Goal: Task Accomplishment & Management: Use online tool/utility

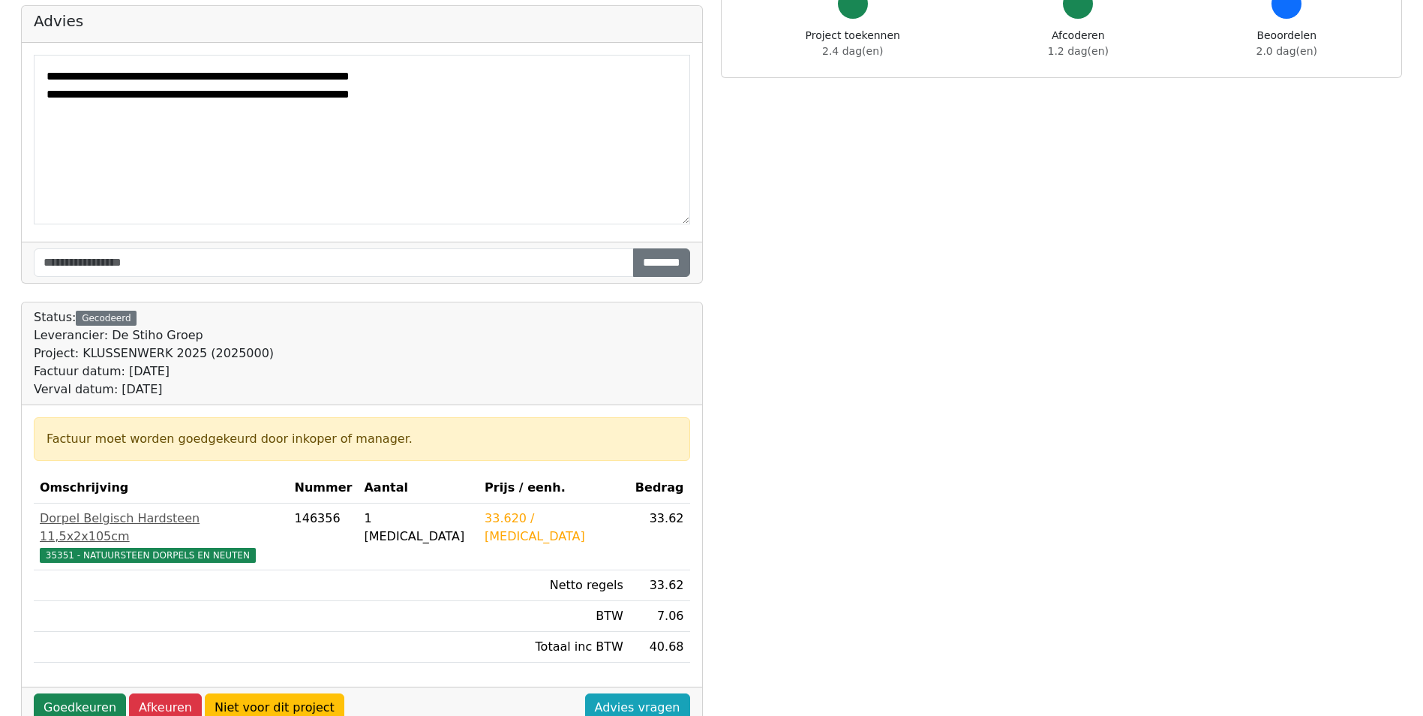
scroll to position [150, 0]
click at [272, 694] on link "Niet voor dit project" at bounding box center [275, 708] width 140 height 29
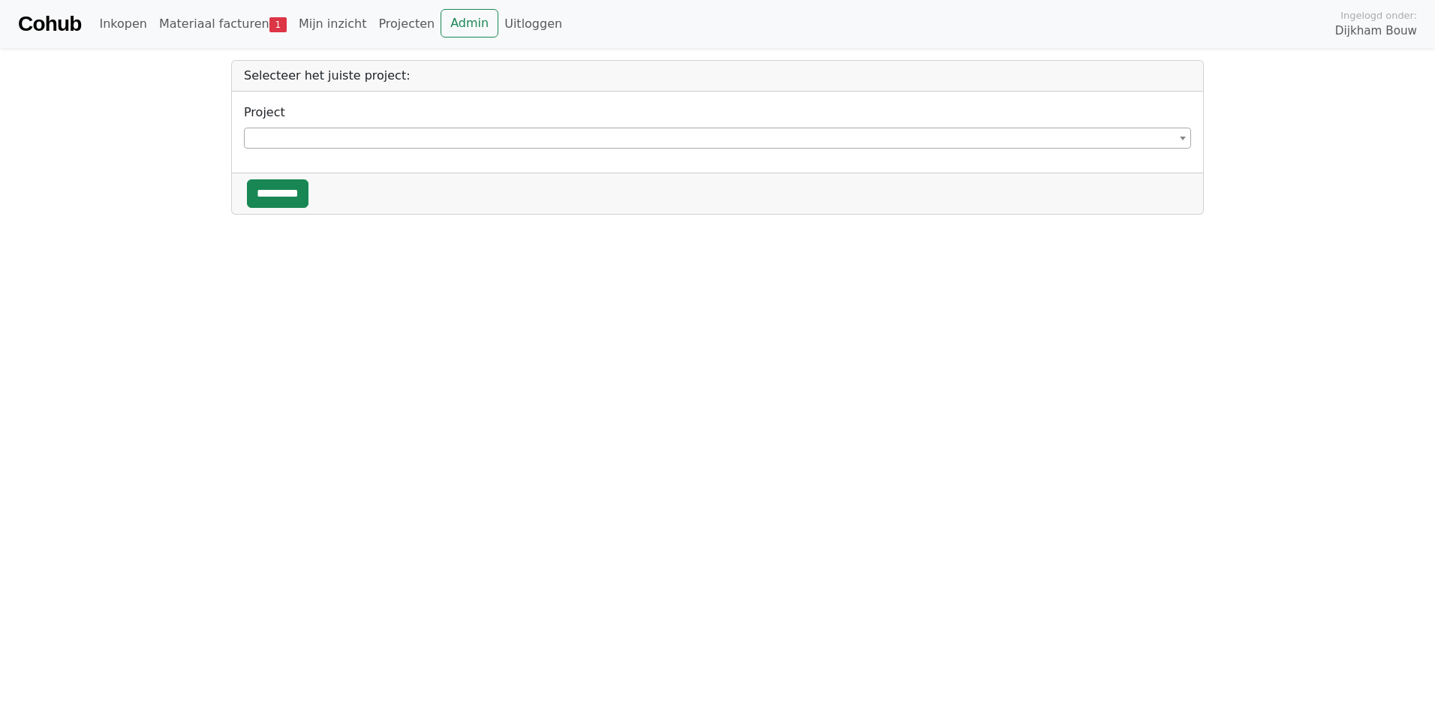
click at [309, 132] on span at bounding box center [717, 138] width 947 height 21
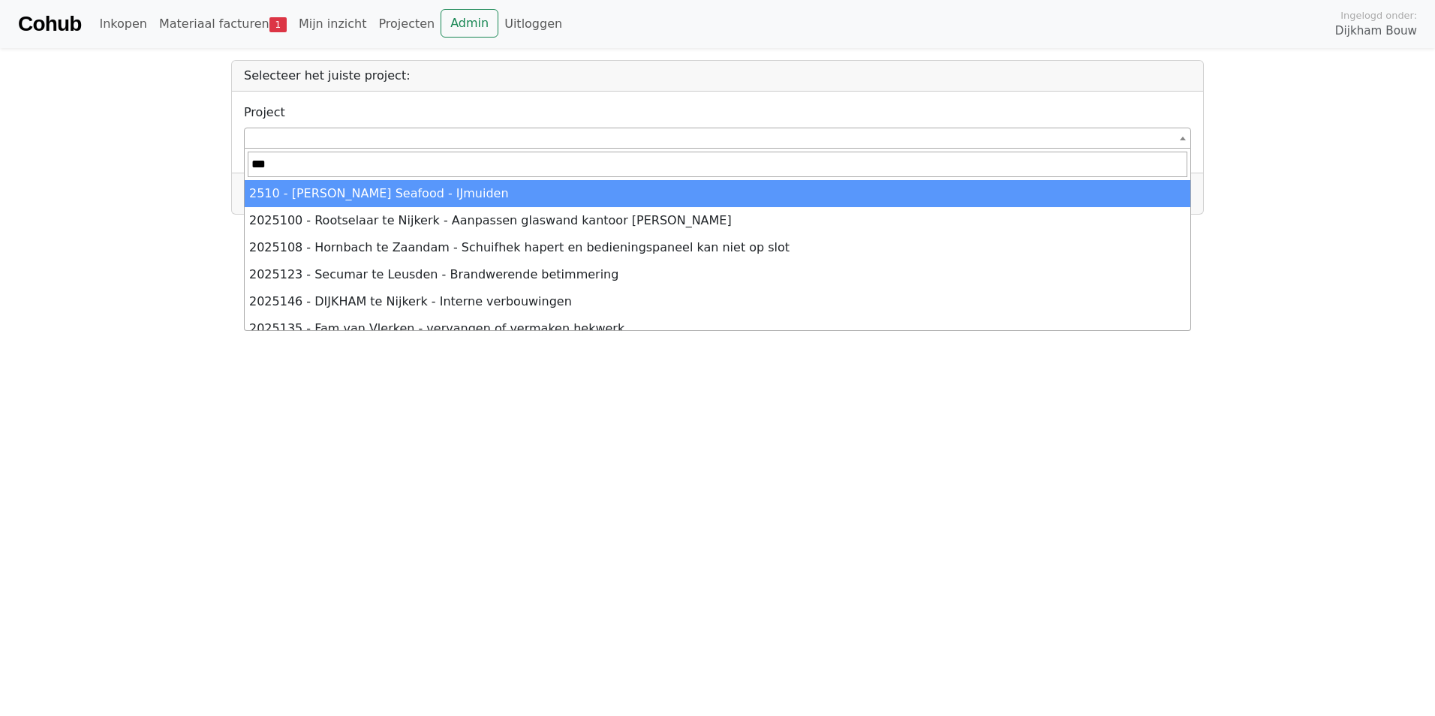
type input "****"
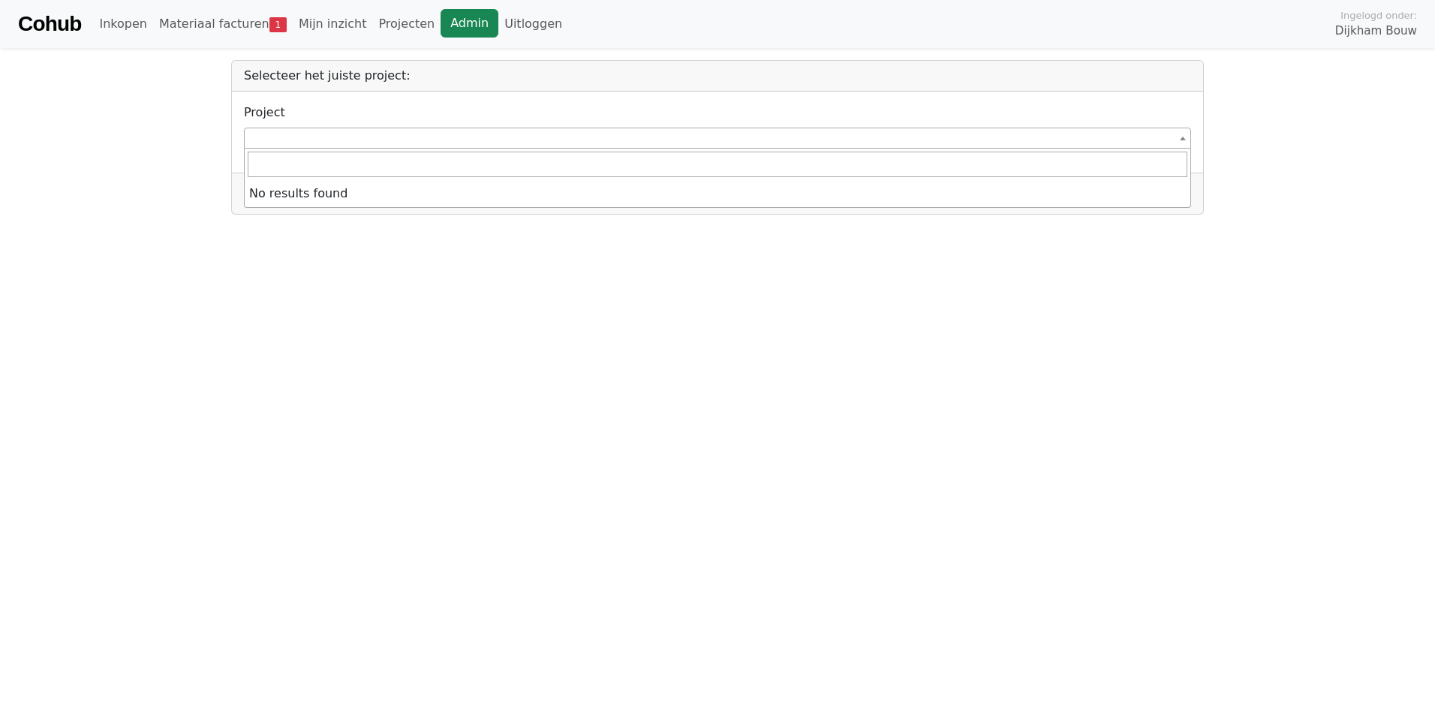
click at [455, 32] on link "Admin" at bounding box center [469, 23] width 58 height 29
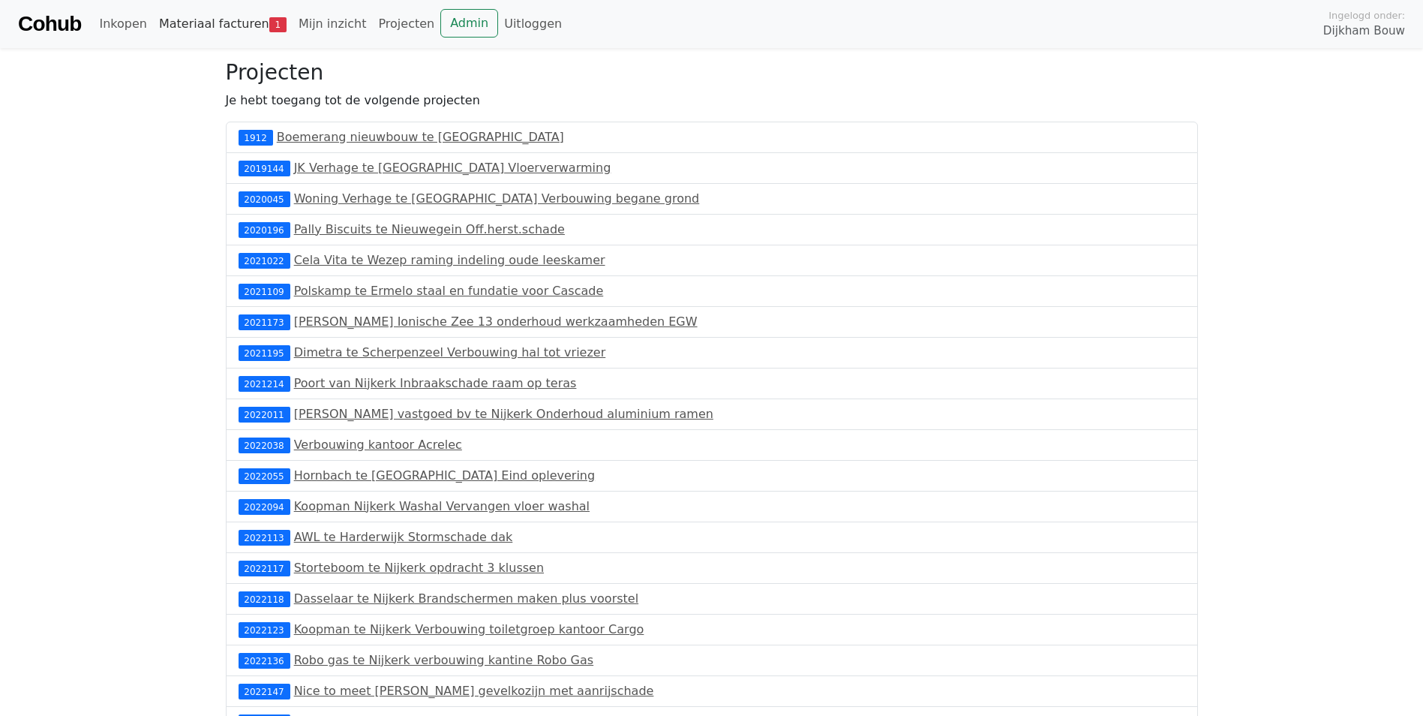
click at [244, 26] on link "Materiaal facturen 1" at bounding box center [223, 24] width 140 height 30
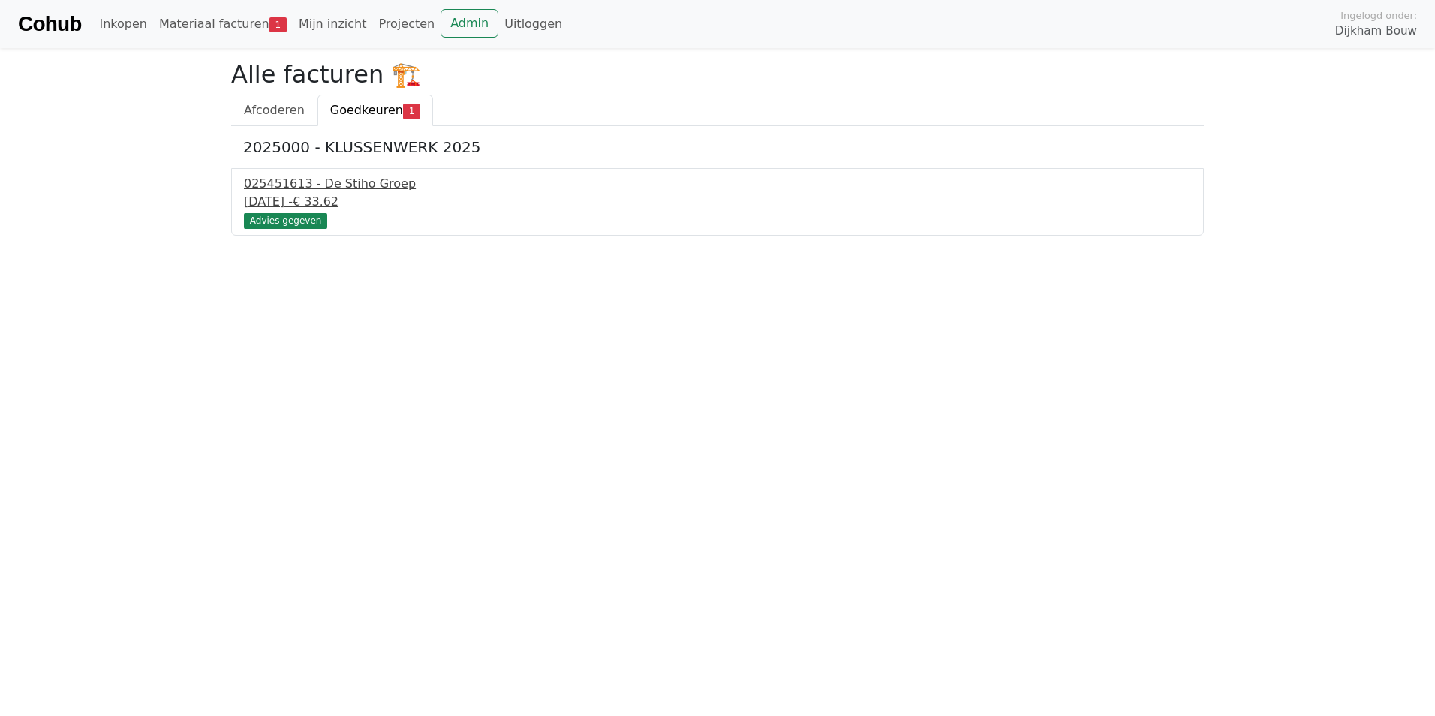
click at [307, 179] on div "025451613 - De Stiho Groep" at bounding box center [717, 184] width 947 height 18
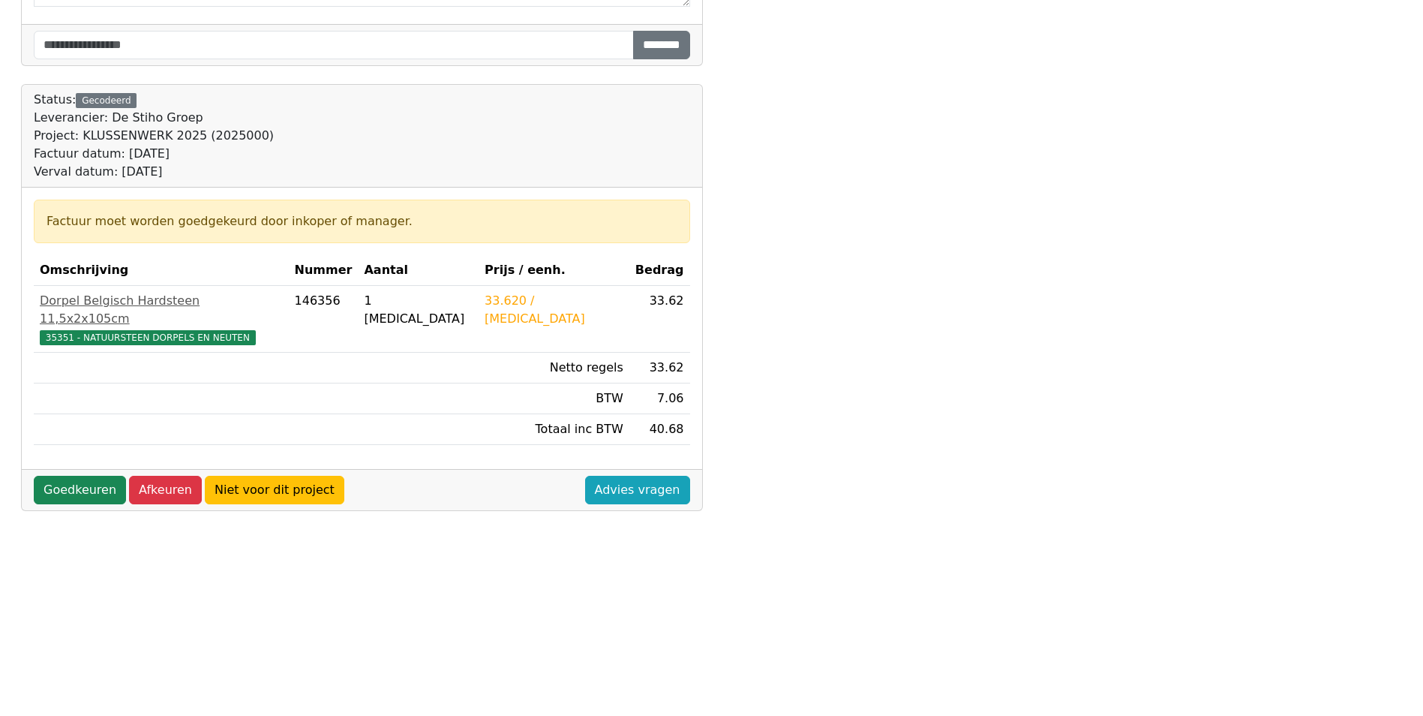
scroll to position [375, 0]
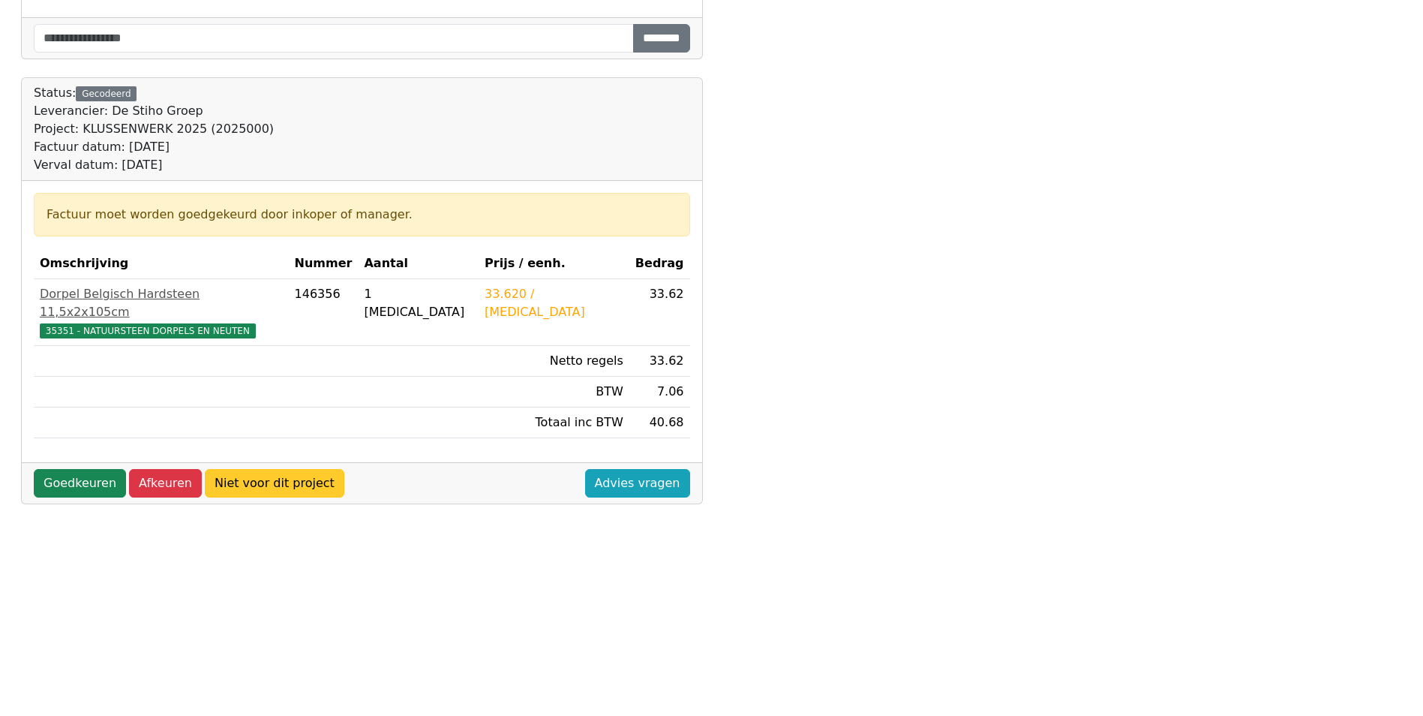
click at [274, 469] on link "Niet voor dit project" at bounding box center [275, 483] width 140 height 29
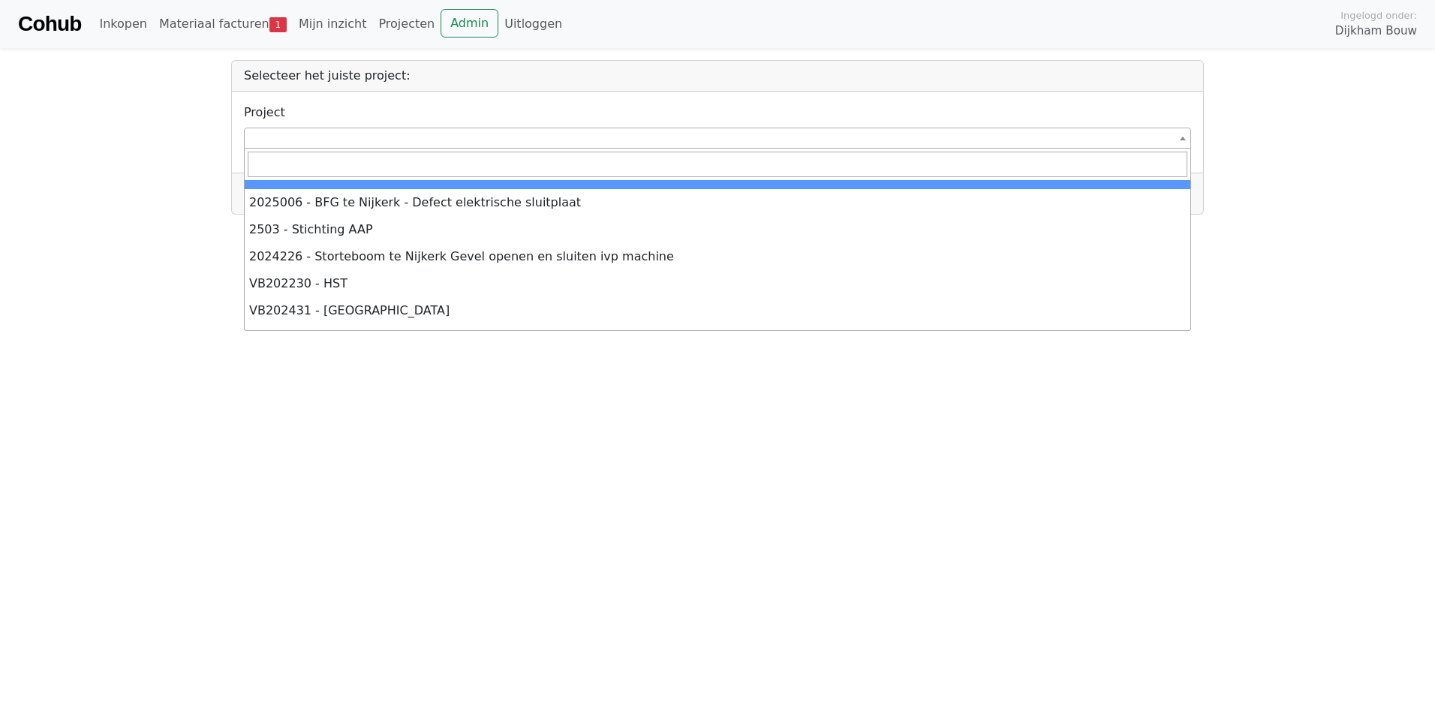
click at [329, 134] on span at bounding box center [717, 138] width 947 height 21
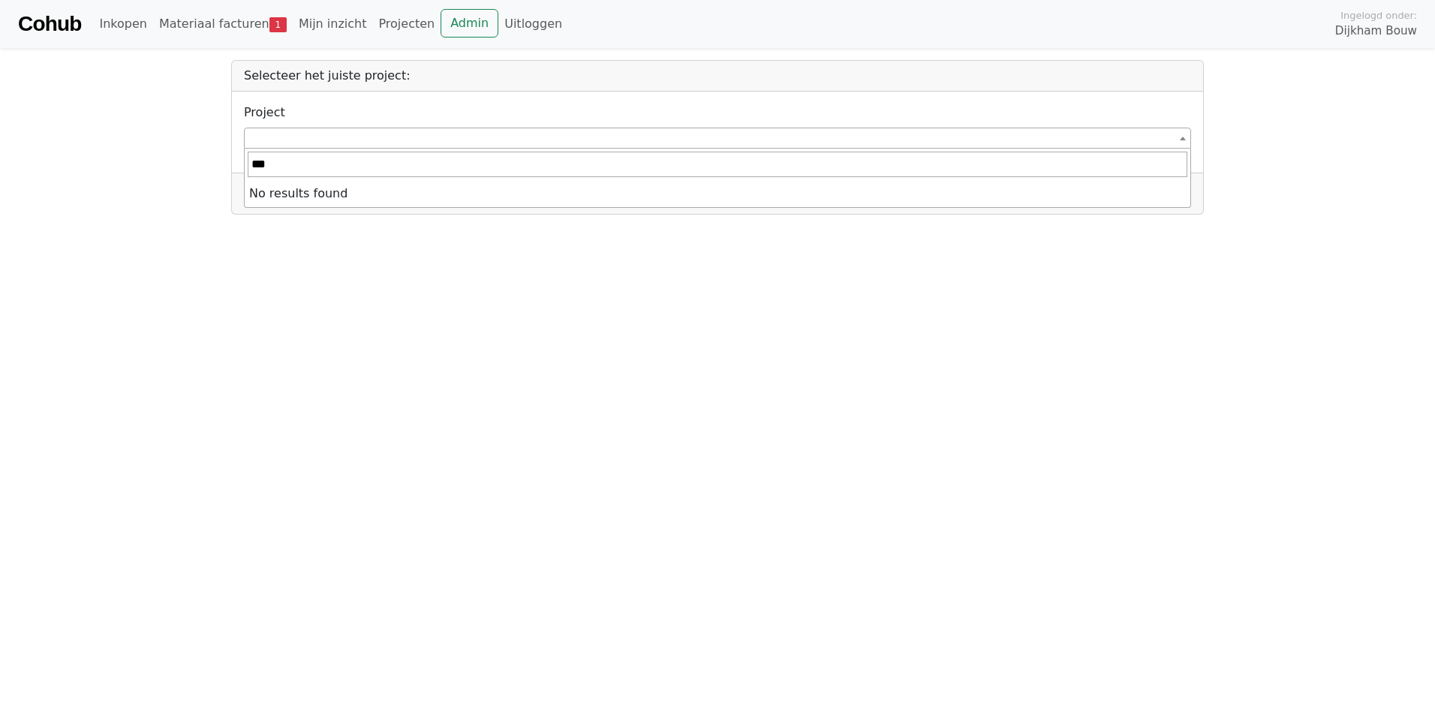
type input "****"
